Goal: Information Seeking & Learning: Learn about a topic

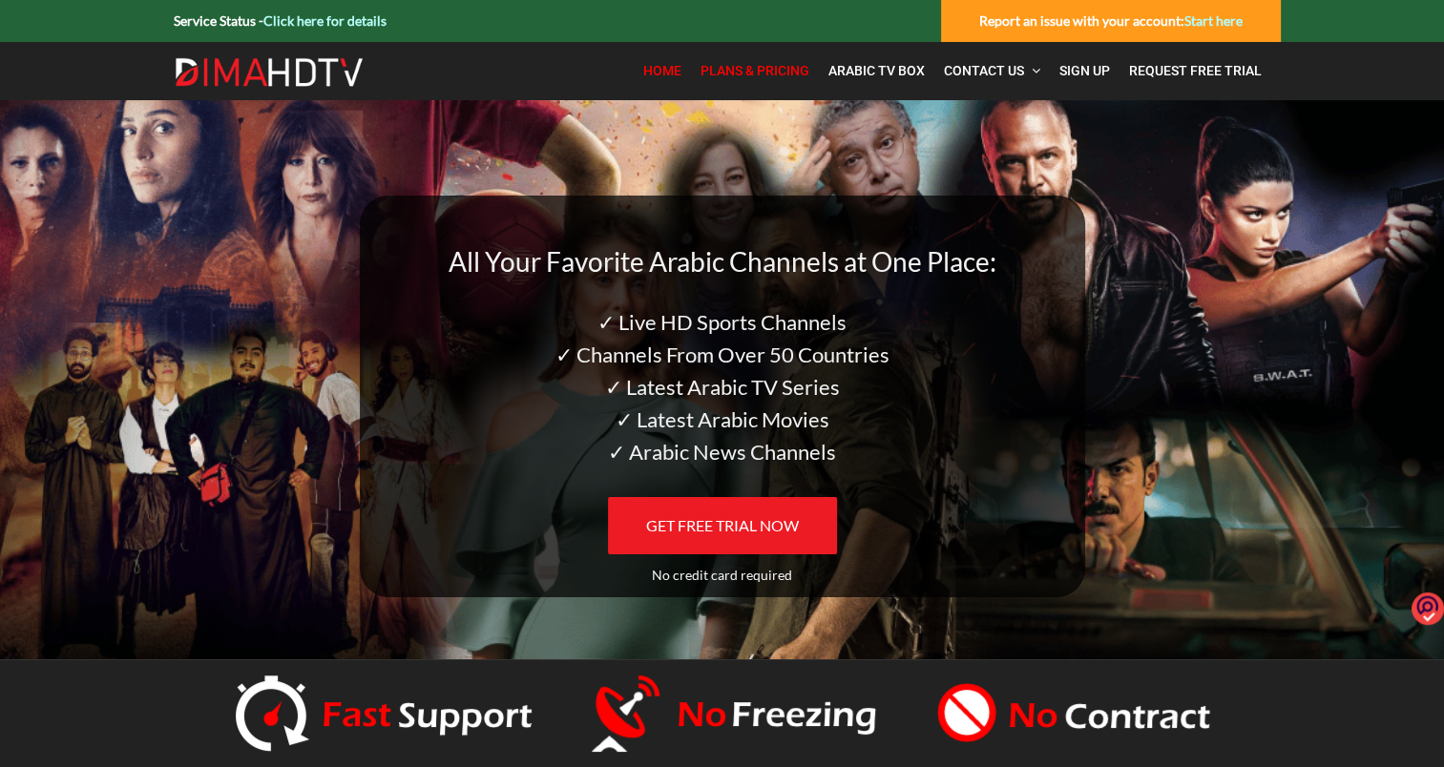
click at [779, 74] on span "Plans & Pricing" at bounding box center [754, 70] width 109 height 15
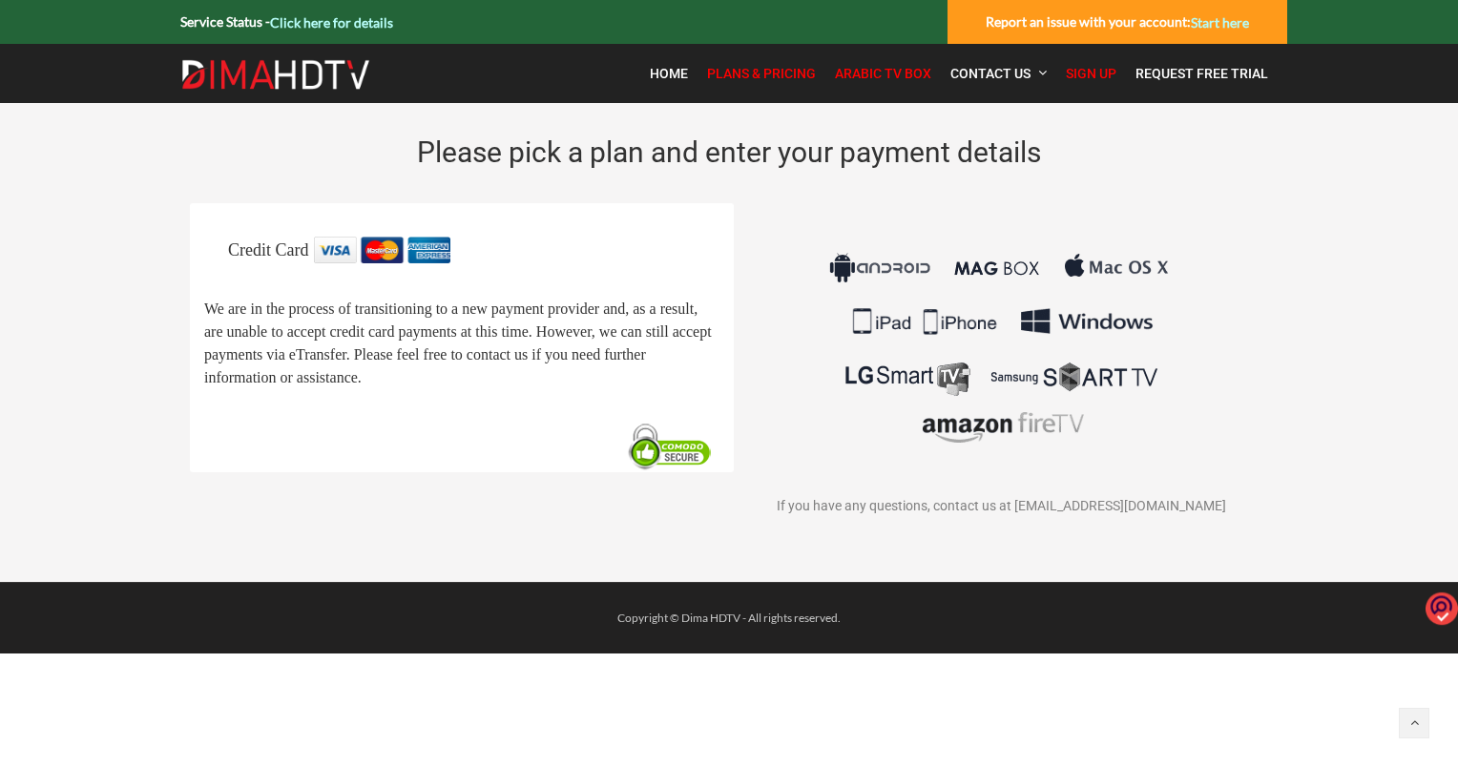
click at [892, 78] on span "Arabic TV Box" at bounding box center [883, 73] width 96 height 15
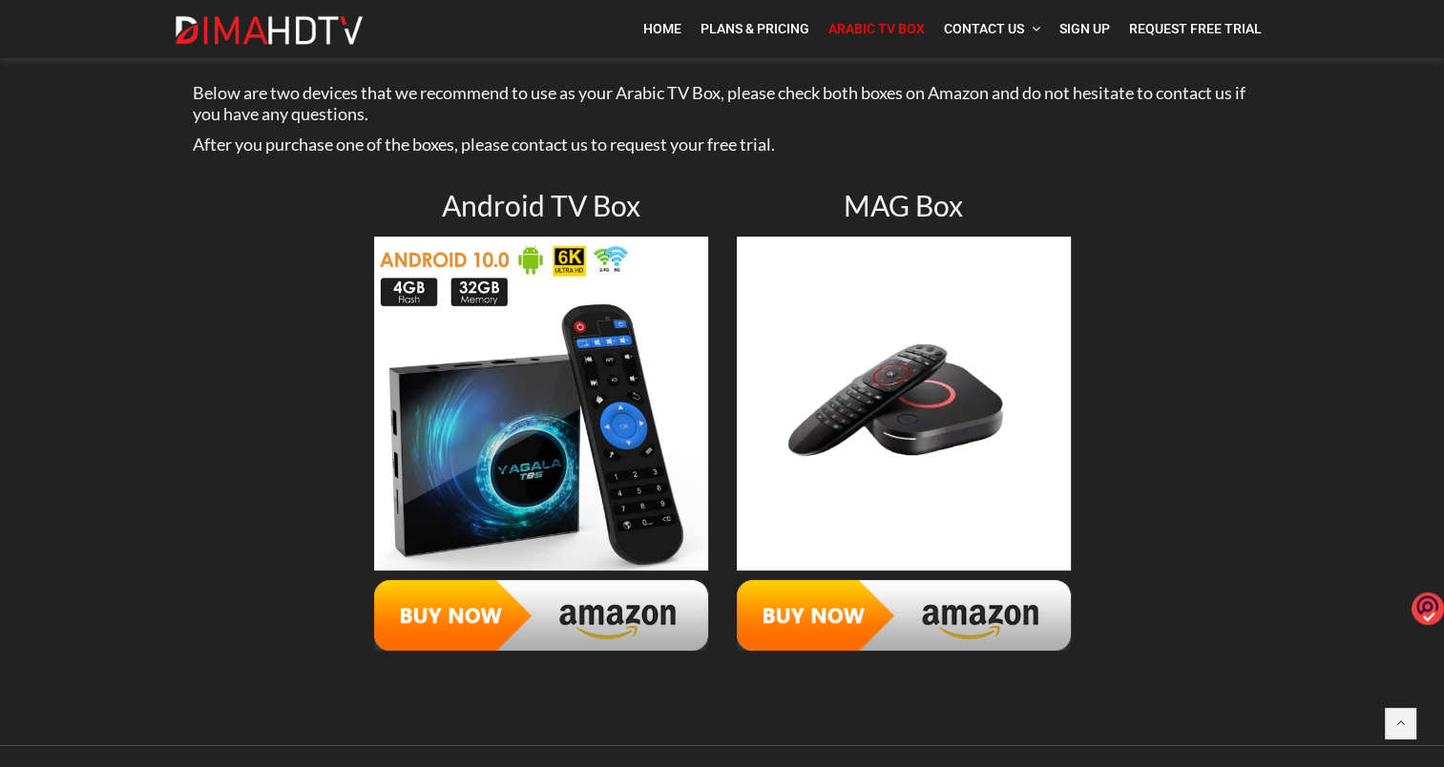
scroll to position [197, 0]
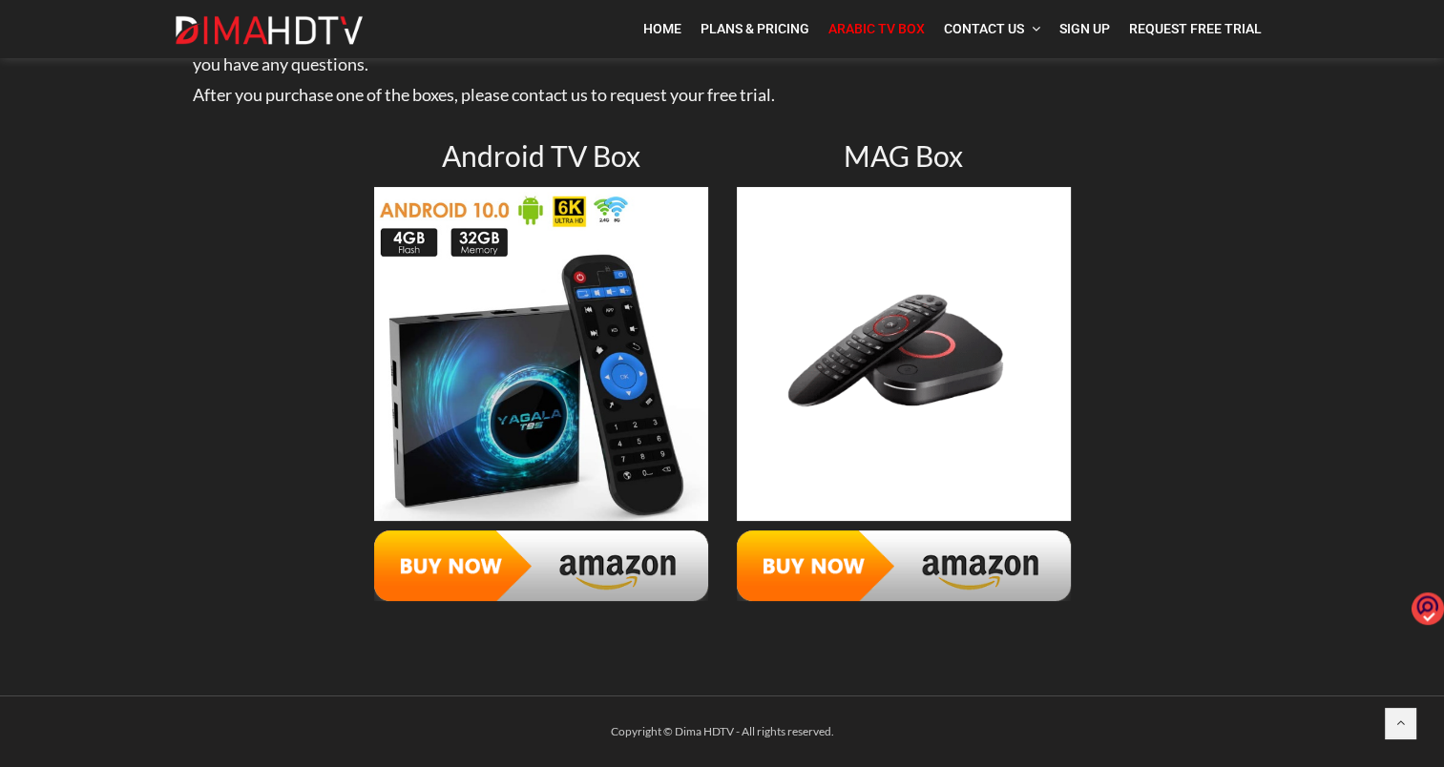
click at [546, 416] on img at bounding box center [541, 354] width 334 height 334
click at [937, 369] on img at bounding box center [904, 354] width 334 height 334
click at [751, 27] on span "Plans & Pricing" at bounding box center [754, 28] width 109 height 15
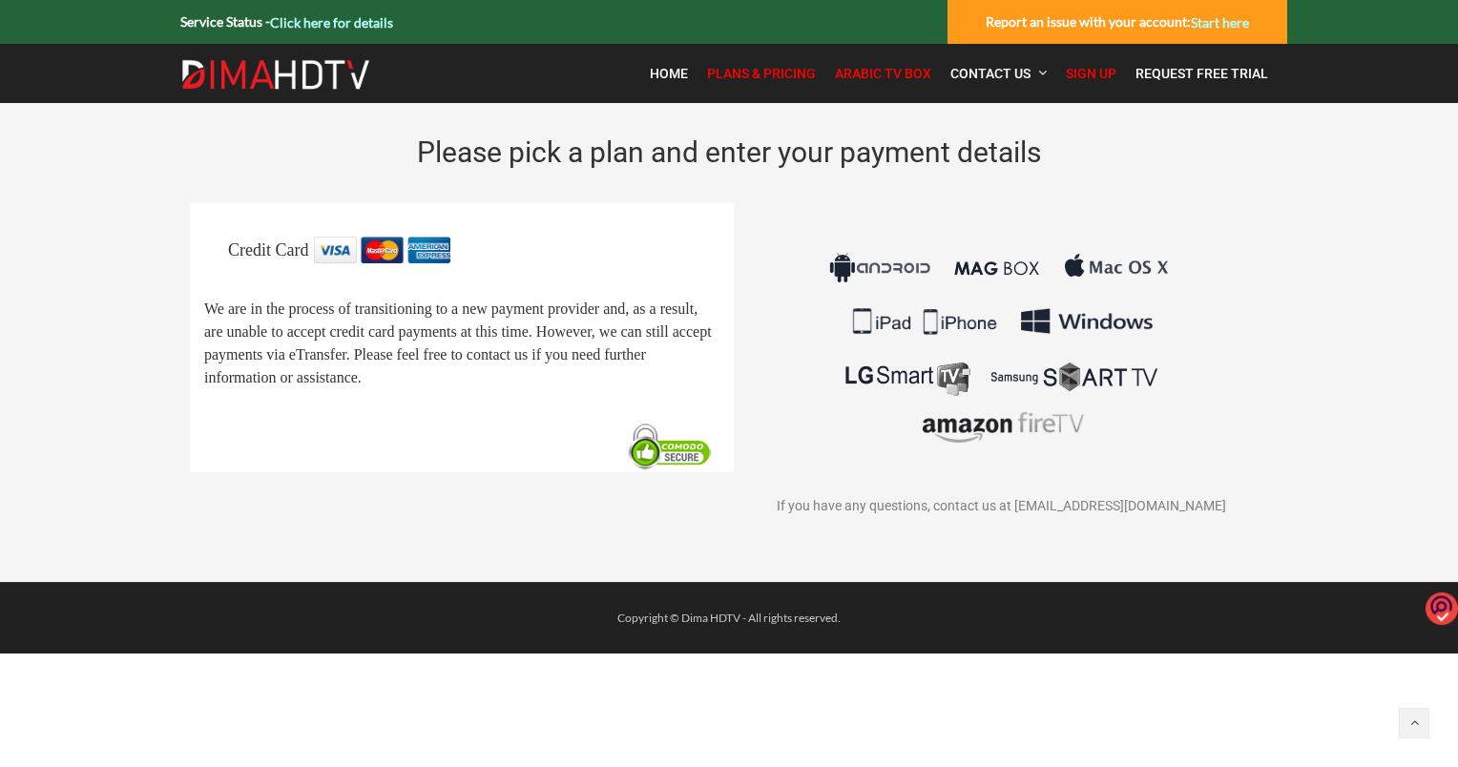
click at [920, 78] on span "Arabic TV Box" at bounding box center [883, 73] width 96 height 15
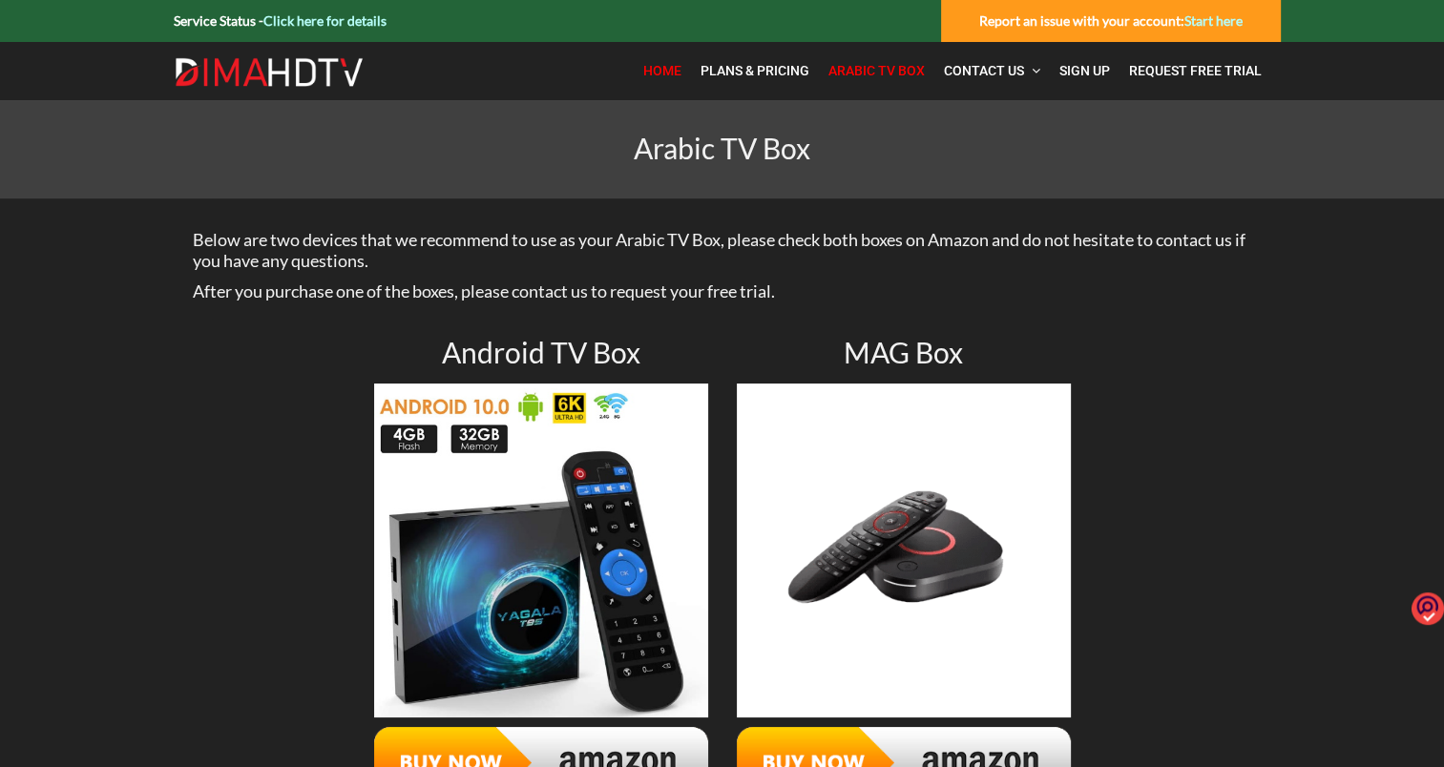
click at [668, 64] on span "Home" at bounding box center [662, 70] width 38 height 15
